Goal: Information Seeking & Learning: Learn about a topic

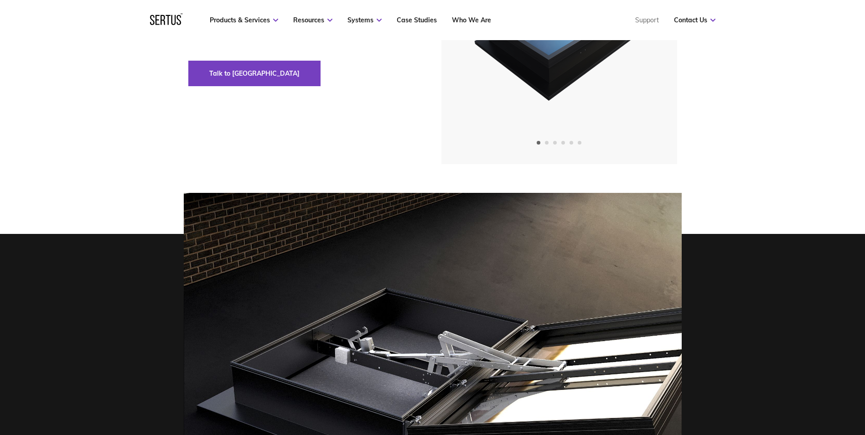
scroll to position [46, 0]
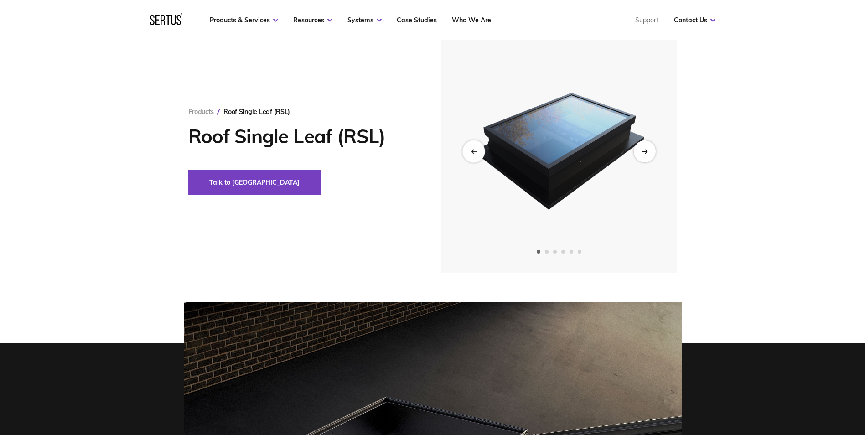
click at [477, 151] on icon "Previous slide" at bounding box center [474, 151] width 5 height 0
click at [634, 154] on img at bounding box center [559, 151] width 224 height 244
click at [641, 153] on div "Next slide" at bounding box center [645, 151] width 22 height 22
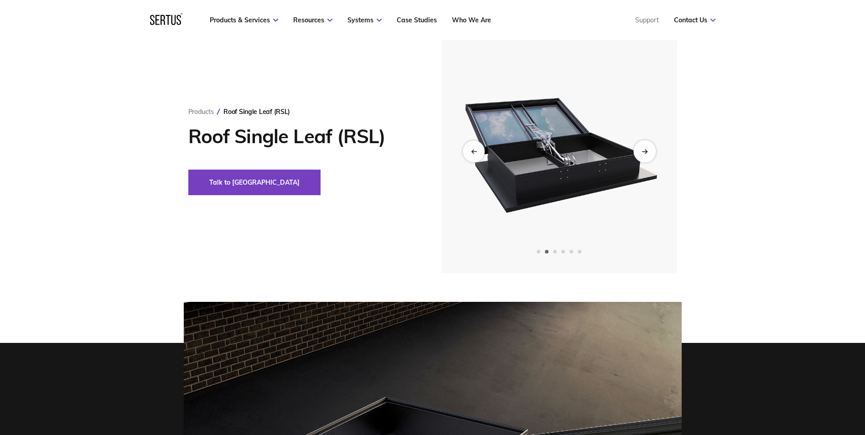
click at [641, 153] on div "Next slide" at bounding box center [645, 151] width 22 height 22
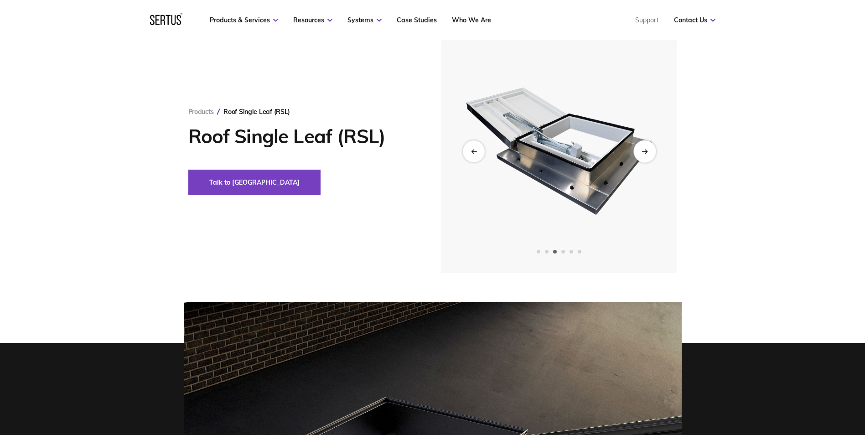
click at [641, 153] on div "Next slide" at bounding box center [645, 151] width 22 height 22
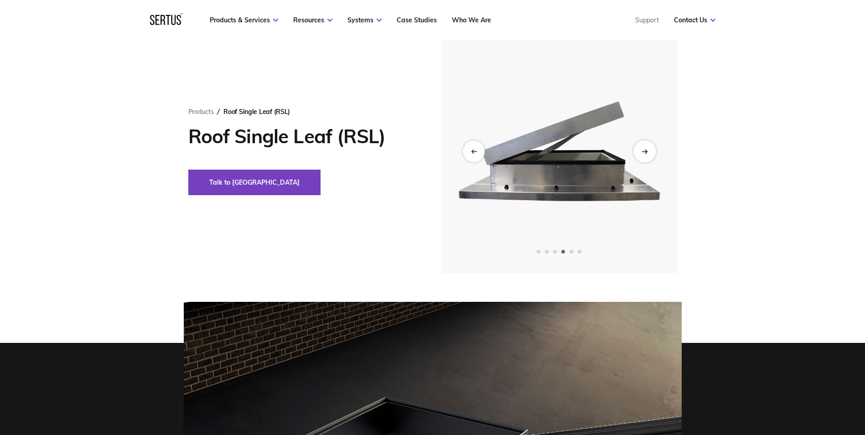
click at [641, 153] on div "Next slide" at bounding box center [645, 151] width 22 height 22
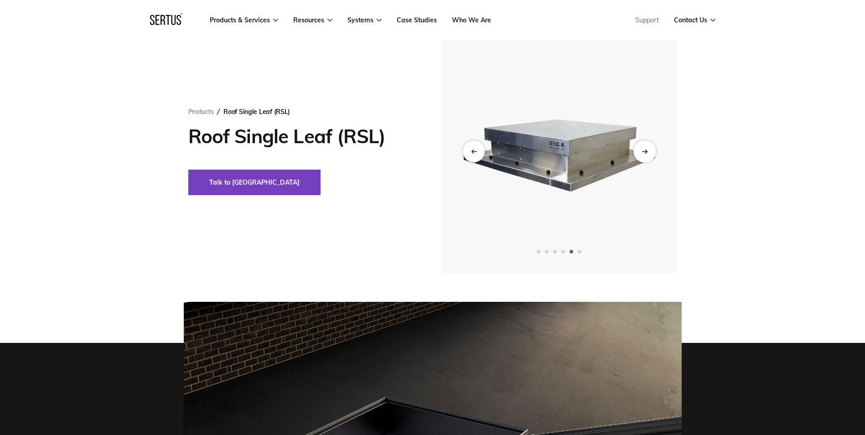
click at [641, 153] on div "Next slide" at bounding box center [645, 151] width 22 height 22
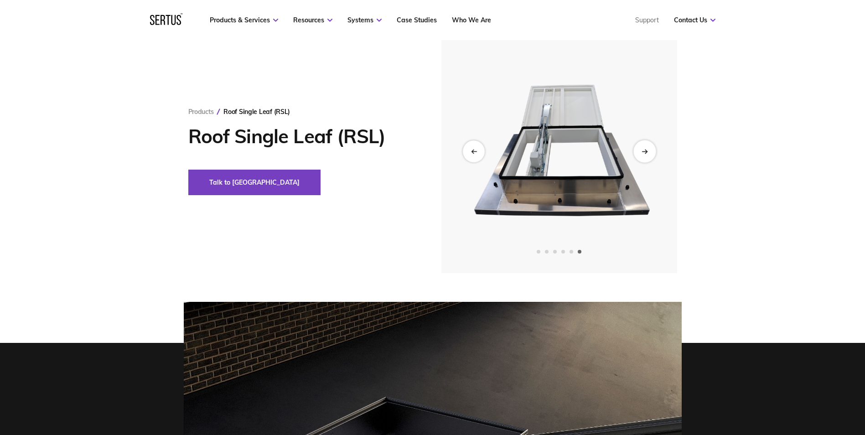
click at [641, 153] on div "Next slide" at bounding box center [645, 151] width 22 height 22
click at [469, 156] on div "Previous slide" at bounding box center [474, 151] width 22 height 22
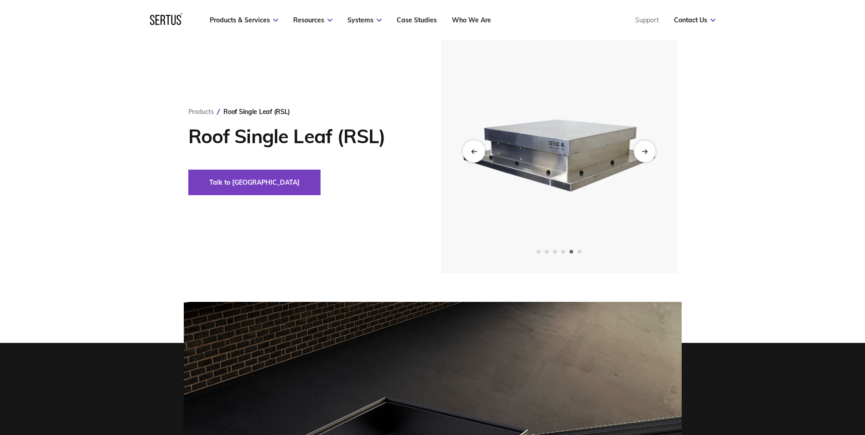
click at [469, 156] on div "Previous slide" at bounding box center [474, 151] width 22 height 22
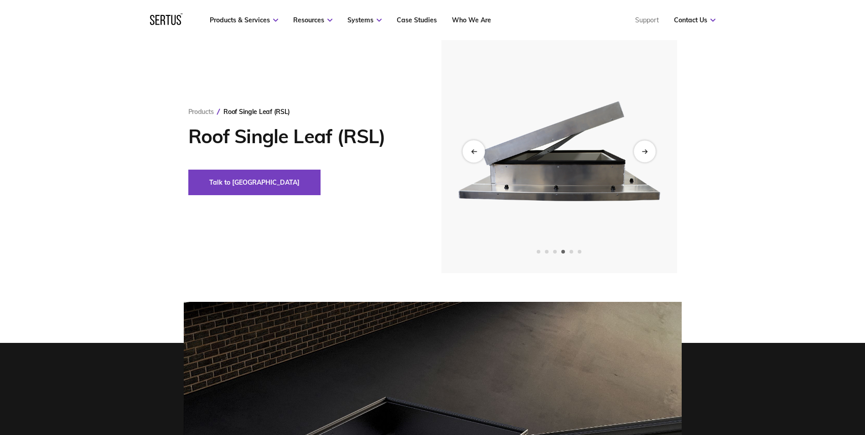
click at [469, 156] on div "Previous slide" at bounding box center [474, 151] width 22 height 22
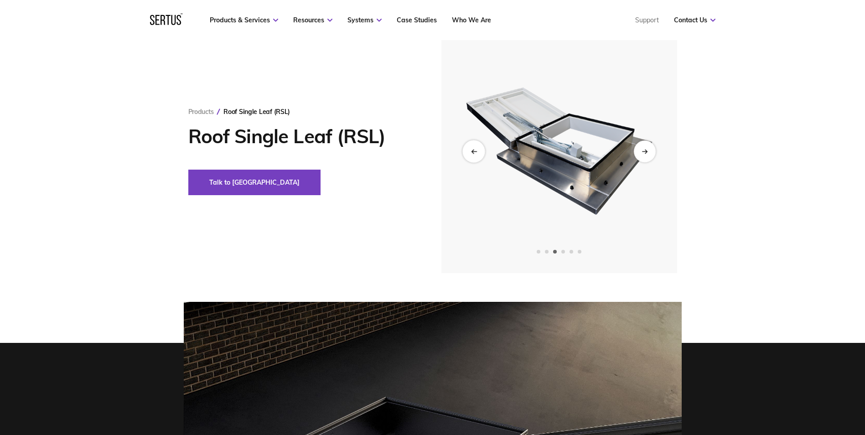
click at [469, 156] on div "Previous slide" at bounding box center [474, 151] width 22 height 22
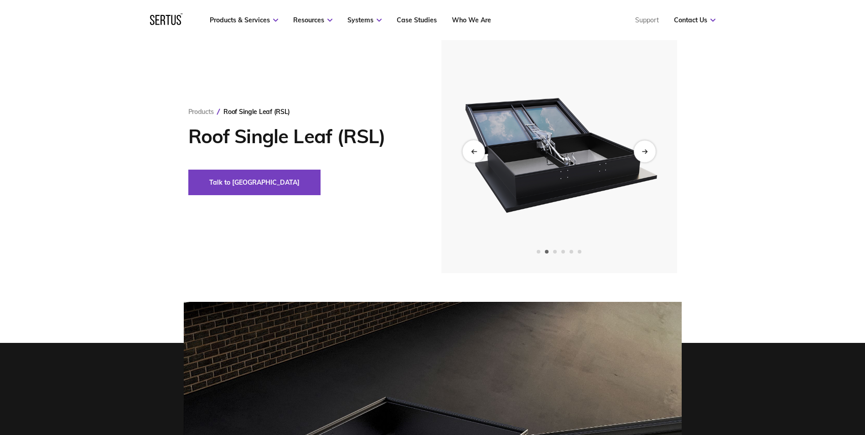
click at [470, 156] on div "Previous slide" at bounding box center [474, 151] width 22 height 22
